Goal: Information Seeking & Learning: Check status

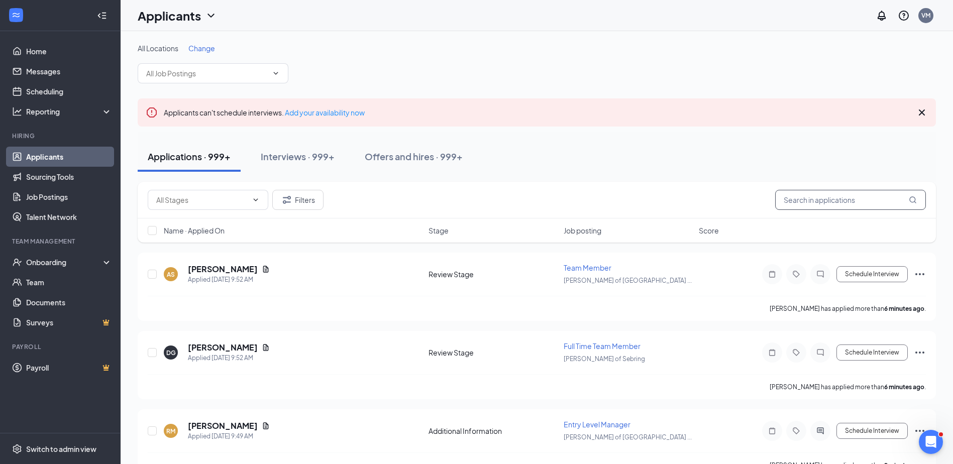
click at [828, 197] on input "text" at bounding box center [850, 200] width 151 height 20
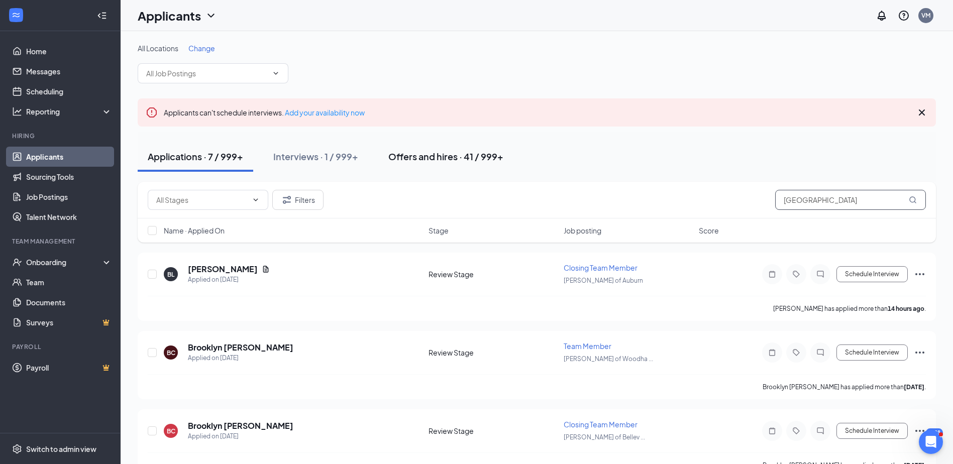
type input "[GEOGRAPHIC_DATA]"
click at [447, 153] on div "Offers and hires · 41 / 999+" at bounding box center [445, 156] width 115 height 13
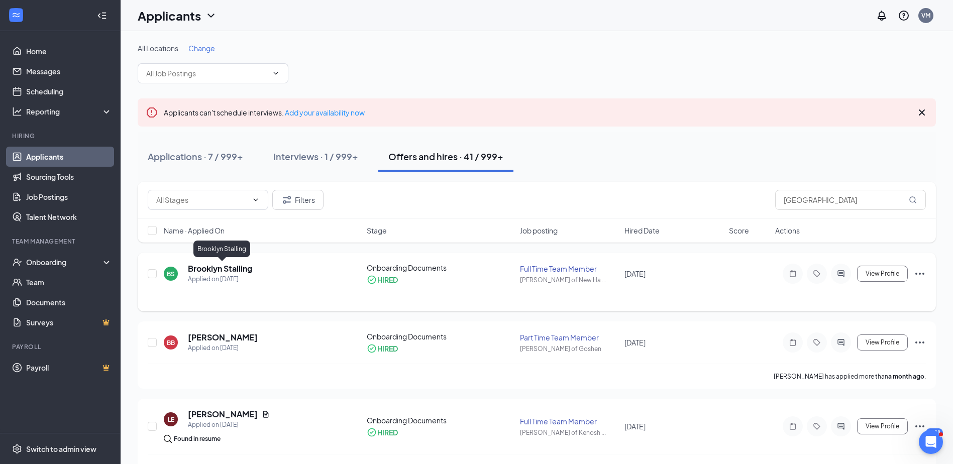
click at [239, 269] on h5 "Brooklyn Stalling" at bounding box center [220, 268] width 64 height 11
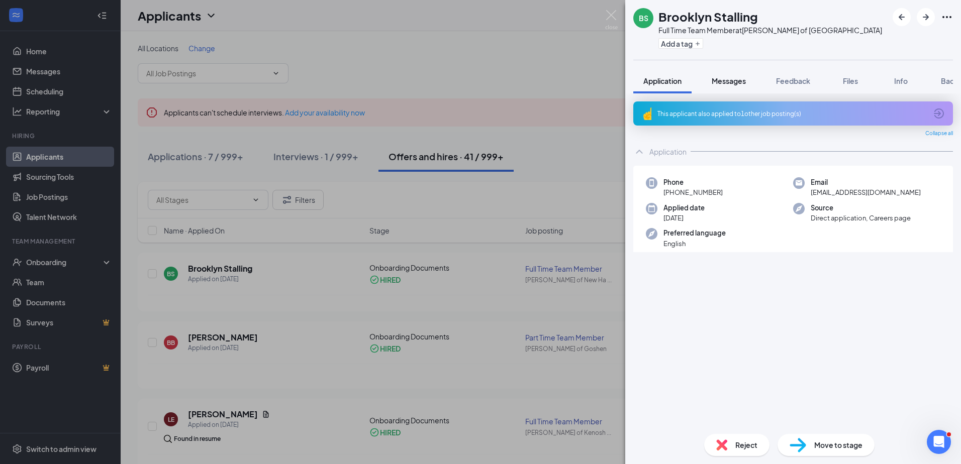
click at [737, 85] on span "Messages" at bounding box center [728, 80] width 34 height 9
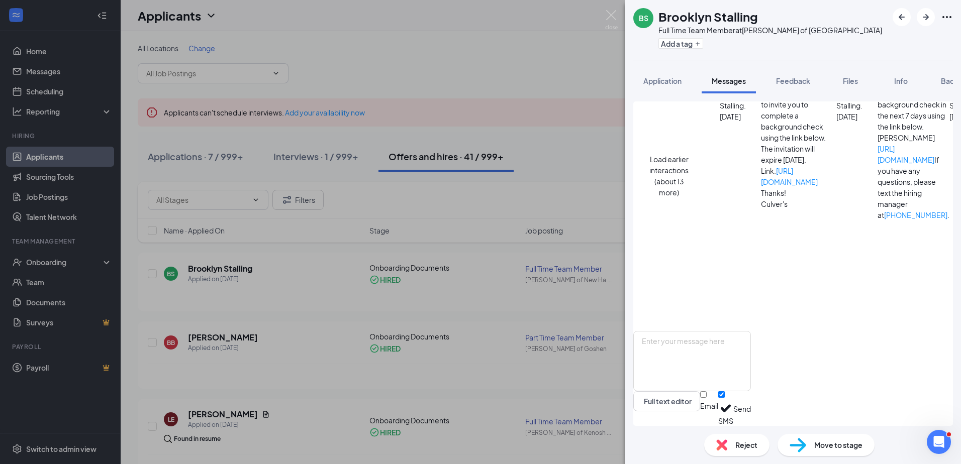
scroll to position [229, 0]
click at [746, 196] on div "Load earlier interactions (about 13 more) Applicant System Update (1) Workstrea…" at bounding box center [792, 176] width 287 height 310
click at [945, 77] on span "Background" at bounding box center [960, 80] width 41 height 9
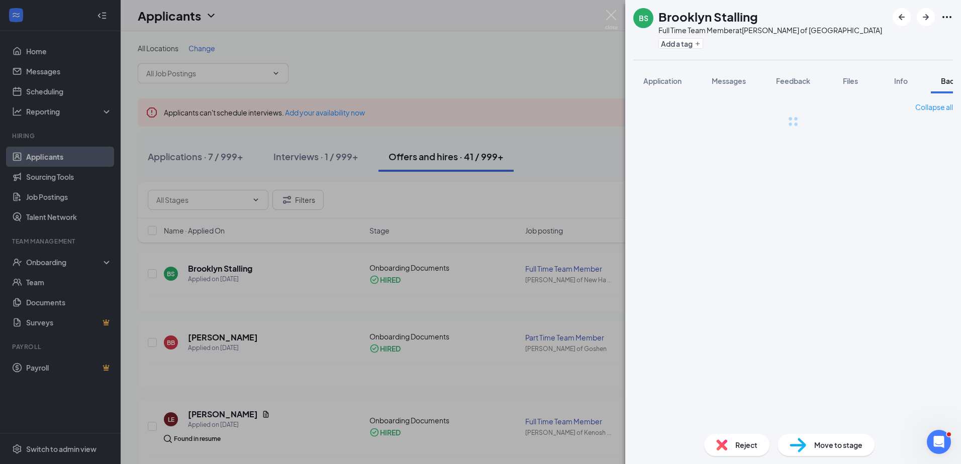
scroll to position [0, 41]
